Goal: Obtain resource: Download file/media

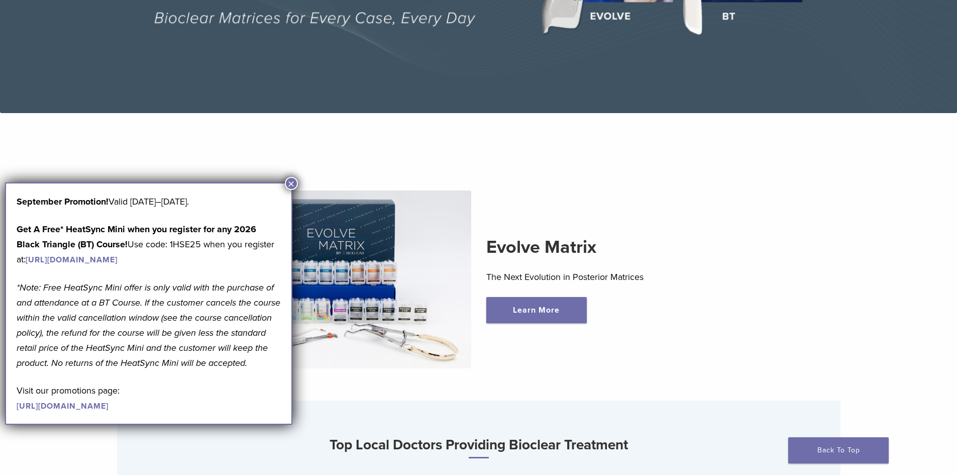
scroll to position [251, 0]
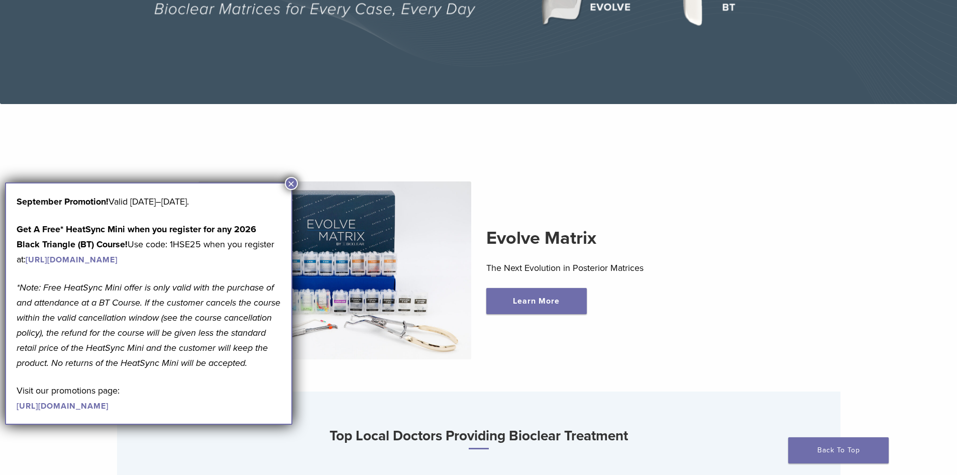
click at [292, 185] on button "×" at bounding box center [291, 183] width 13 height 13
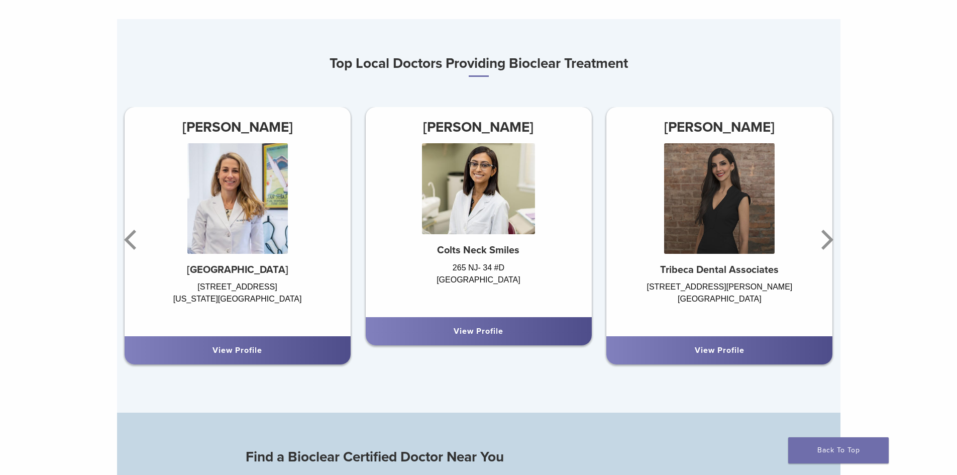
scroll to position [670, 0]
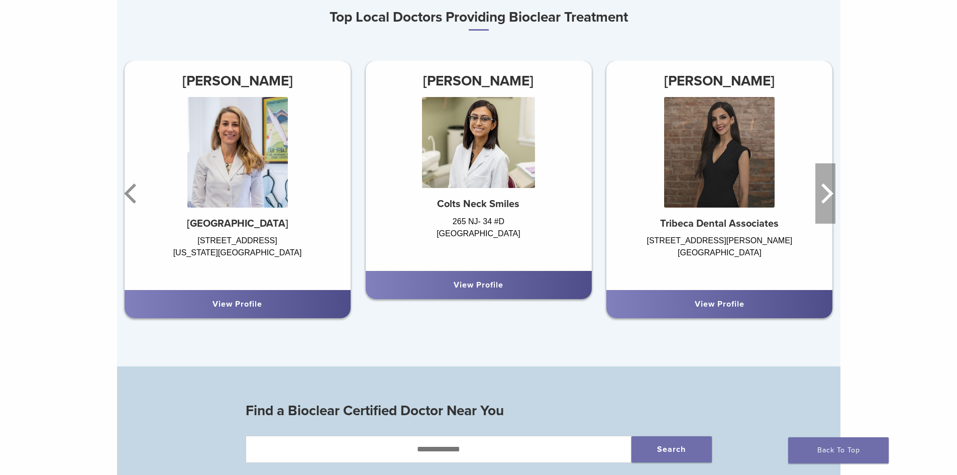
click at [824, 190] on icon "Next" at bounding box center [827, 193] width 12 height 20
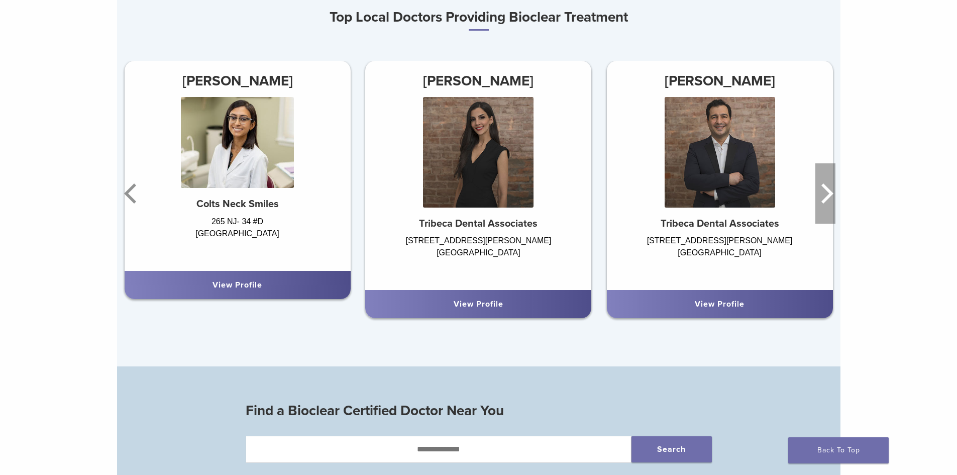
click at [824, 190] on icon "Next" at bounding box center [827, 193] width 12 height 20
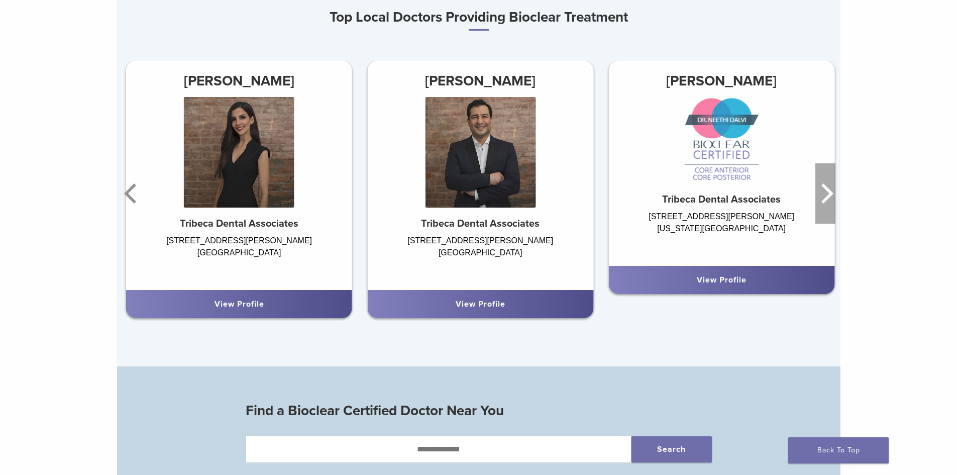
click at [824, 190] on icon "Next" at bounding box center [827, 193] width 12 height 20
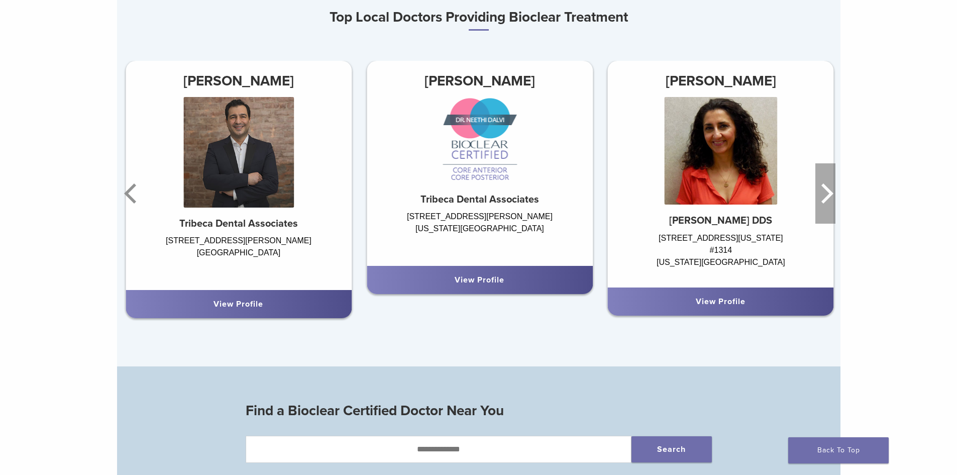
click at [824, 190] on icon "Next" at bounding box center [827, 193] width 12 height 20
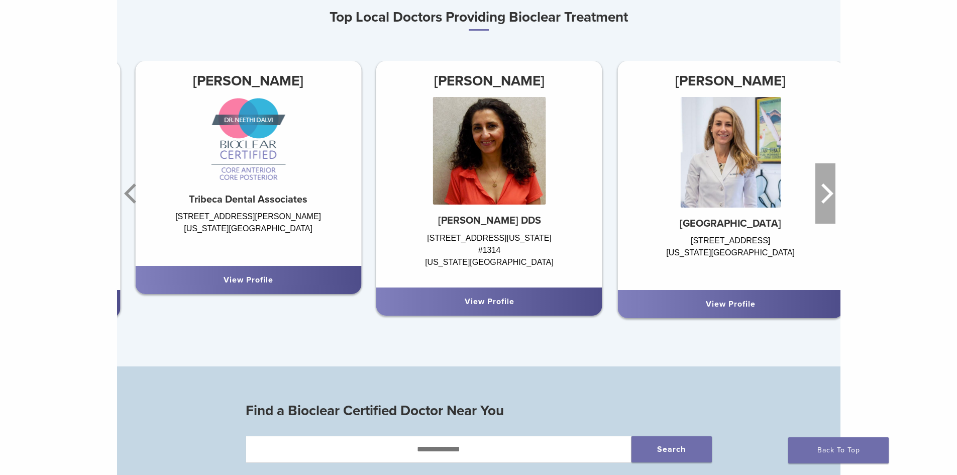
click at [824, 190] on icon "Next" at bounding box center [827, 193] width 12 height 20
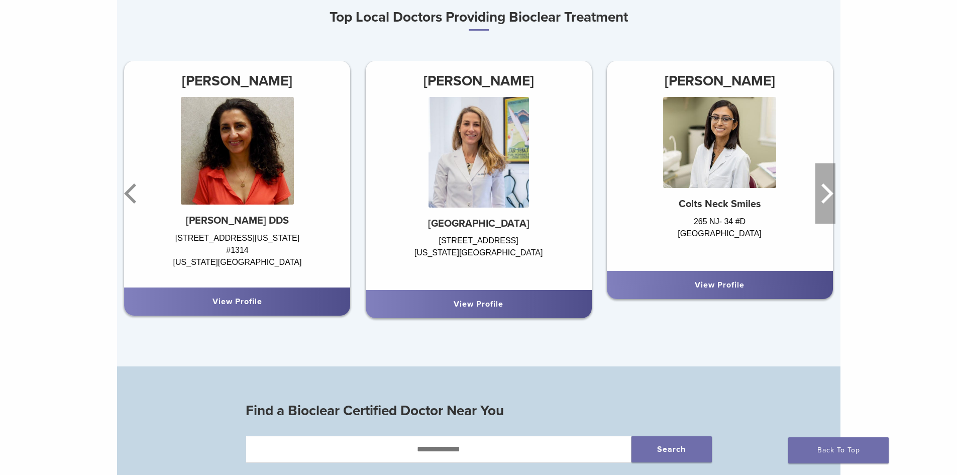
click at [824, 190] on icon "Next" at bounding box center [827, 193] width 12 height 20
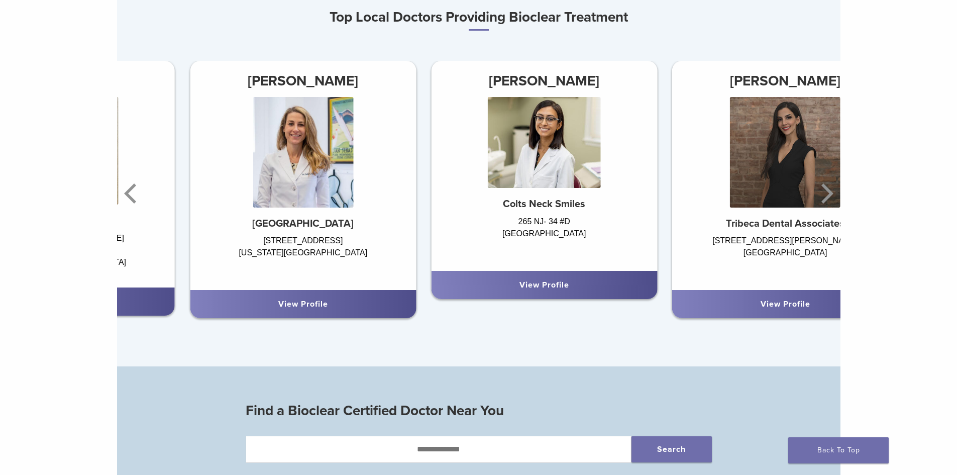
click at [869, 197] on div "Evolve Matrix The Next Evolution in Posterior Matrices Learn More Top Local Doc…" at bounding box center [478, 415] width 957 height 2055
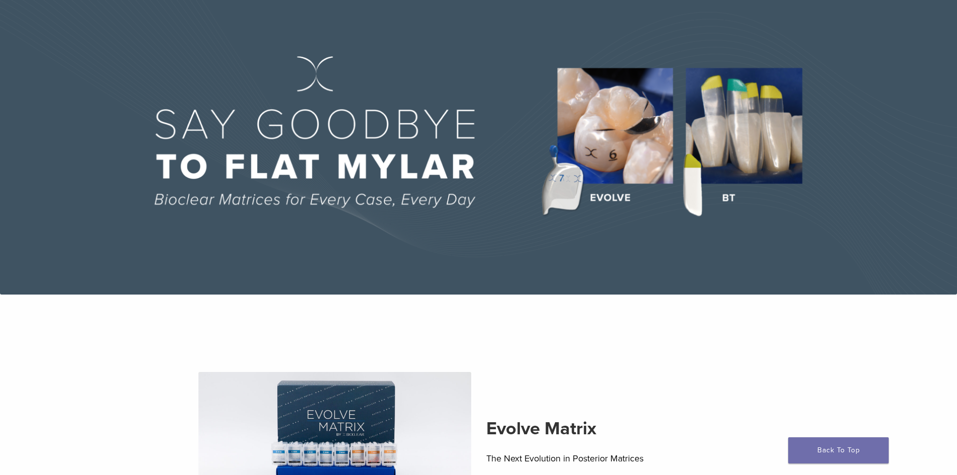
scroll to position [0, 0]
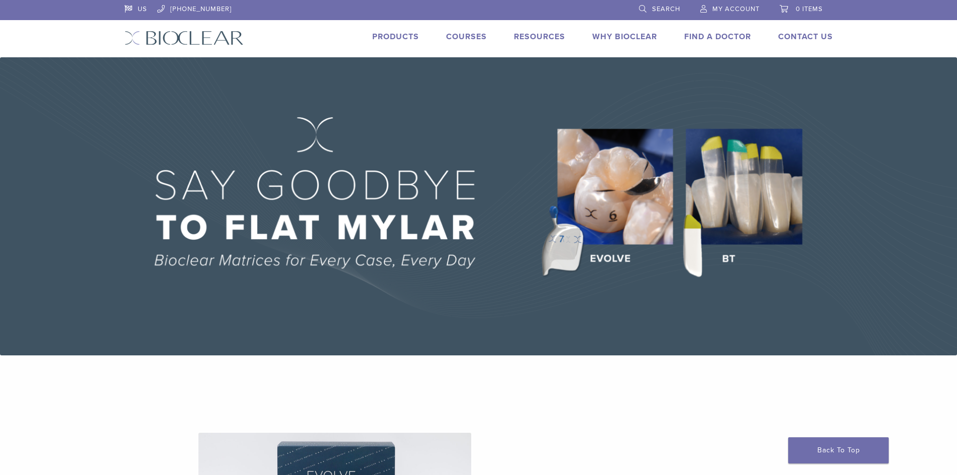
click at [389, 40] on link "Products" at bounding box center [395, 37] width 47 height 10
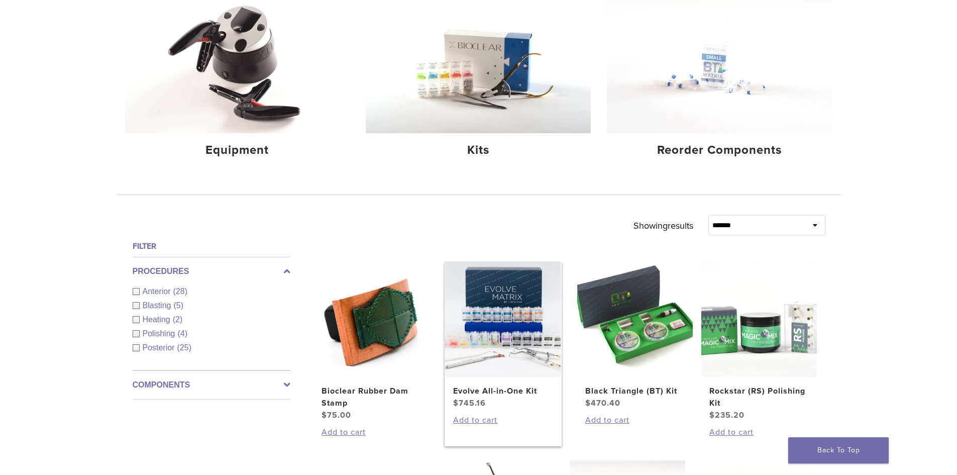
scroll to position [84, 0]
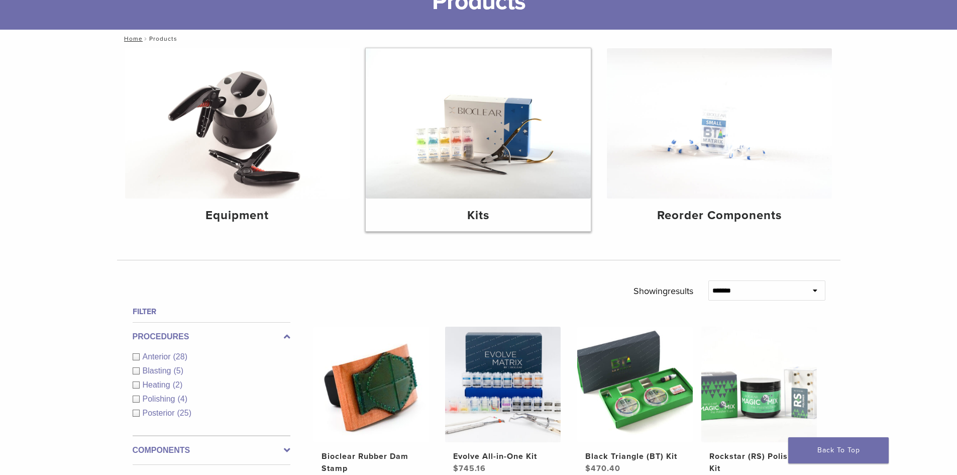
click at [459, 129] on img at bounding box center [478, 123] width 225 height 150
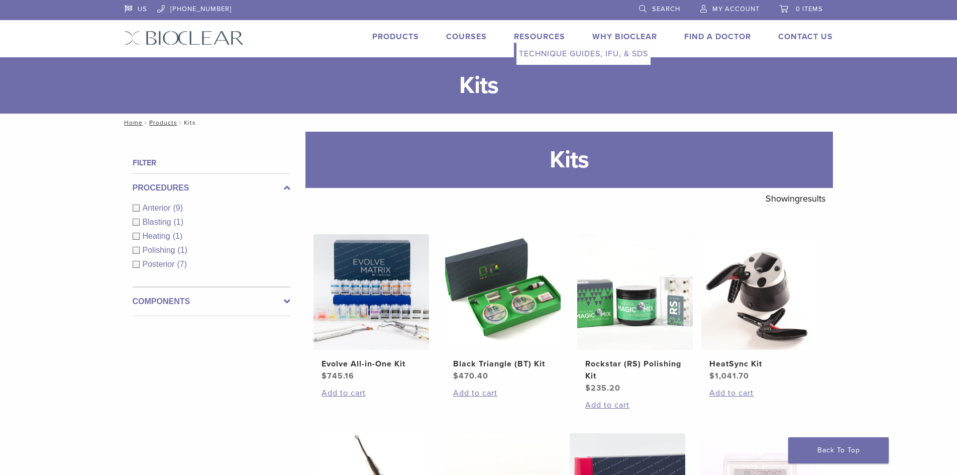
click at [522, 36] on link "Resources" at bounding box center [539, 37] width 51 height 10
click at [553, 54] on link "Technique Guides, IFU, & SDS" at bounding box center [583, 54] width 134 height 22
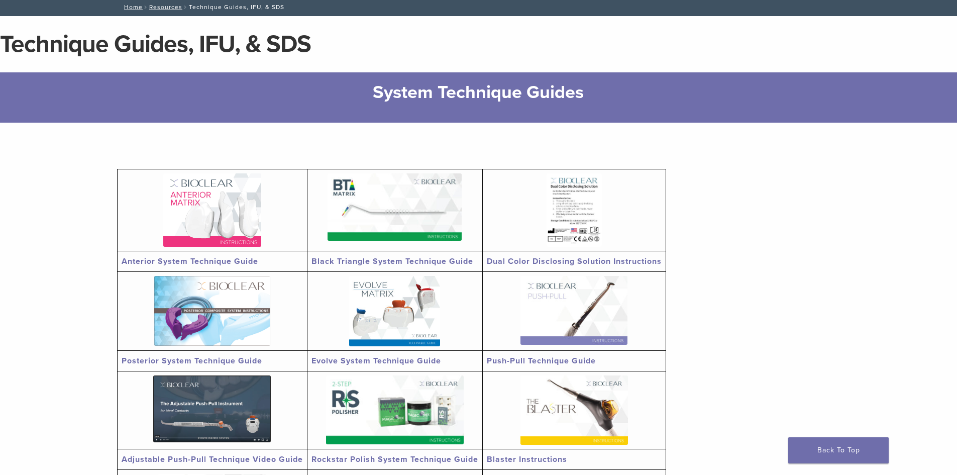
scroll to position [84, 0]
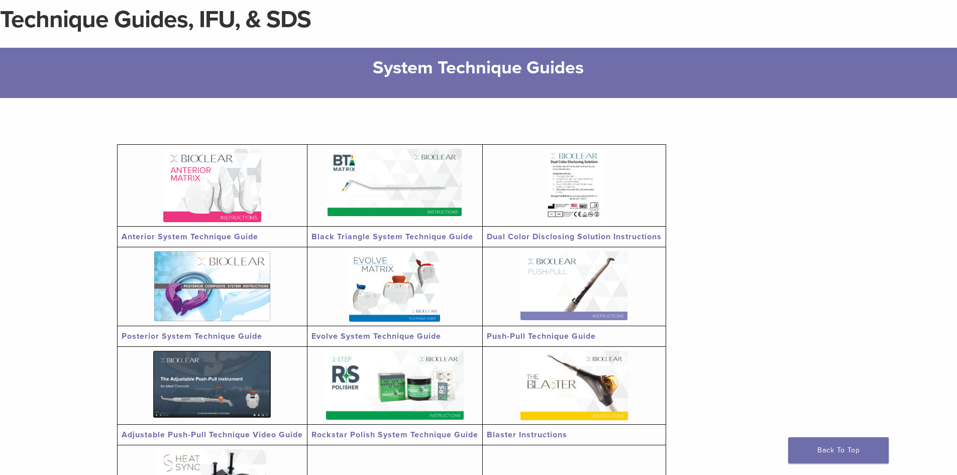
click at [370, 176] on img at bounding box center [395, 182] width 134 height 67
click at [215, 189] on img at bounding box center [212, 185] width 98 height 73
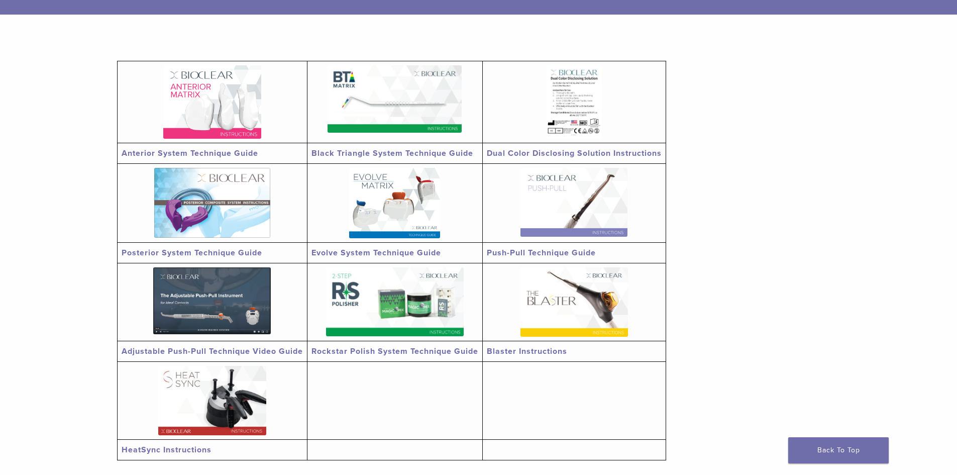
click at [603, 221] on img at bounding box center [574, 202] width 107 height 69
click at [206, 191] on img at bounding box center [212, 203] width 116 height 70
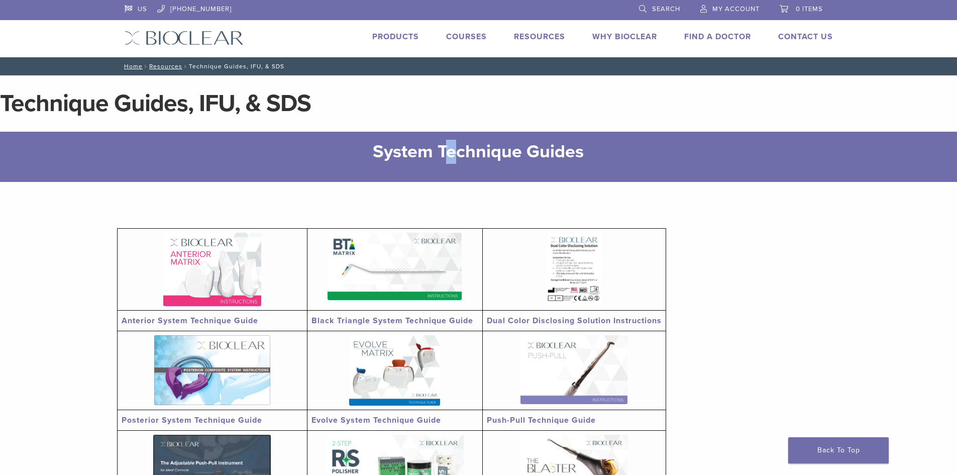
click at [451, 158] on h2 "System Technique Guides" at bounding box center [478, 152] width 623 height 24
click at [513, 96] on h1 "Technique Guides, IFU, & SDS" at bounding box center [478, 103] width 957 height 24
click at [628, 38] on link "Why Bioclear" at bounding box center [624, 37] width 65 height 10
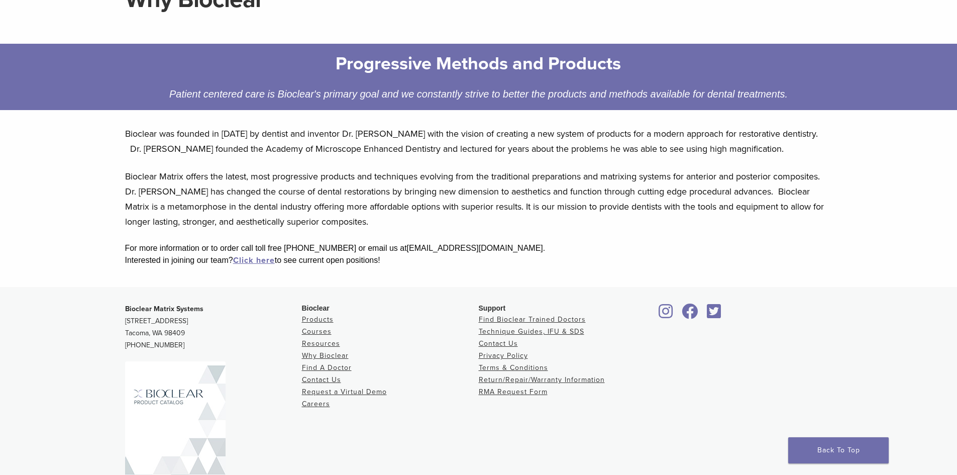
scroll to position [164, 0]
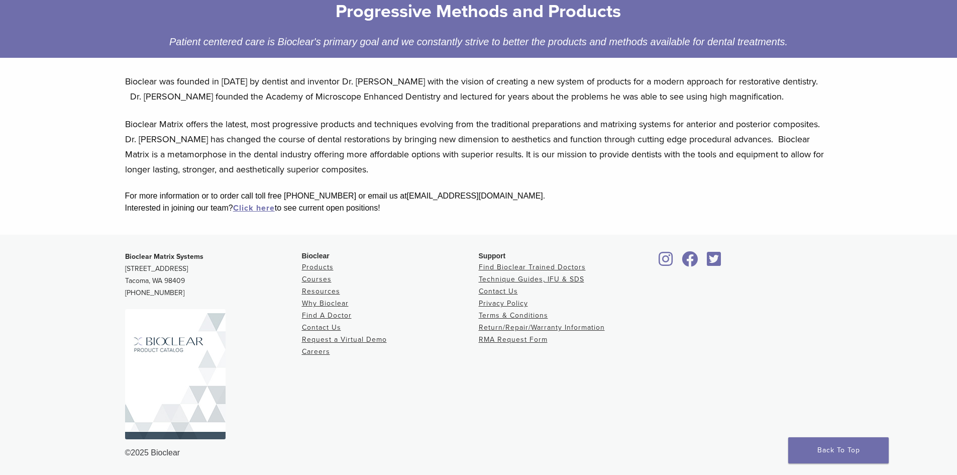
click at [200, 359] on img at bounding box center [175, 374] width 100 height 130
